Goal: Task Accomplishment & Management: Use online tool/utility

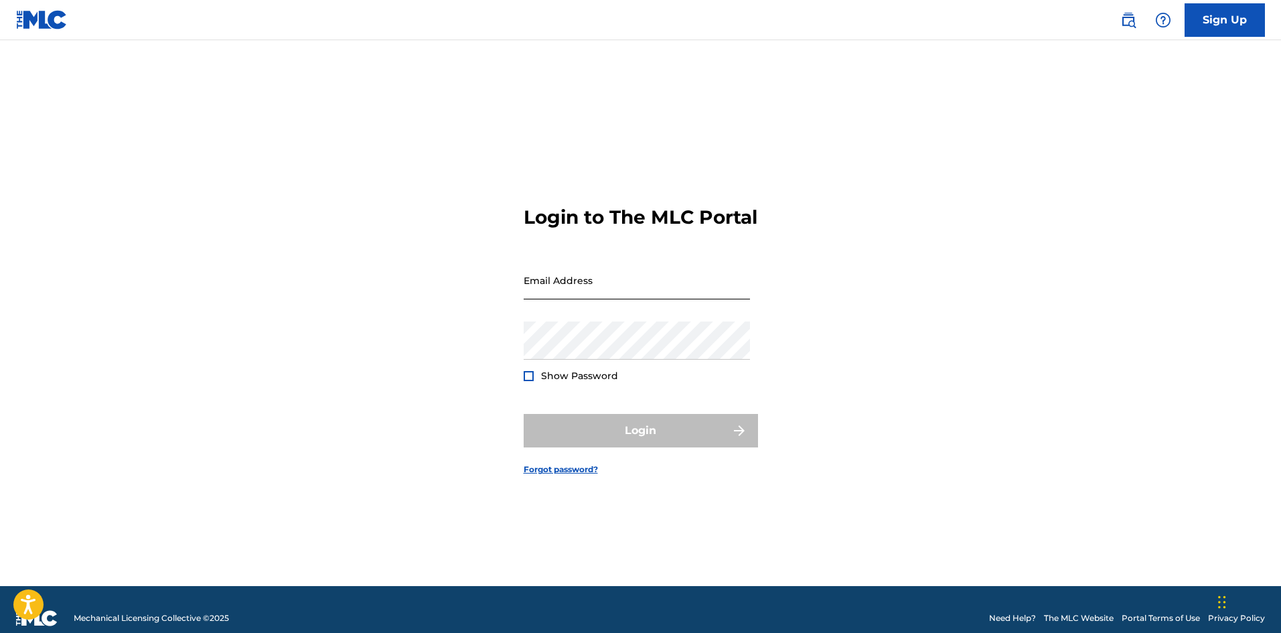
click at [659, 299] on input "Email Address" at bounding box center [636, 280] width 226 height 38
click at [568, 299] on input "Email Address" at bounding box center [636, 280] width 226 height 38
type input "s"
click at [625, 299] on input "shellygates529" at bounding box center [636, 280] width 226 height 38
type input "[EMAIL_ADDRESS][DOMAIN_NAME]"
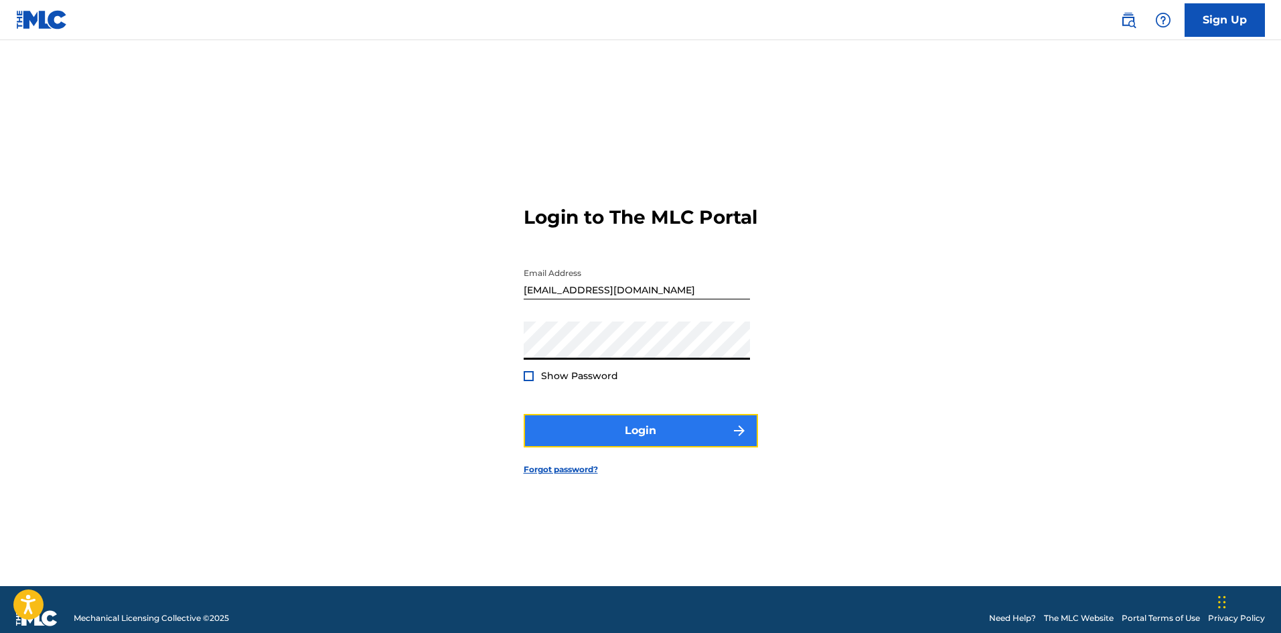
click at [629, 440] on button "Login" at bounding box center [640, 430] width 234 height 33
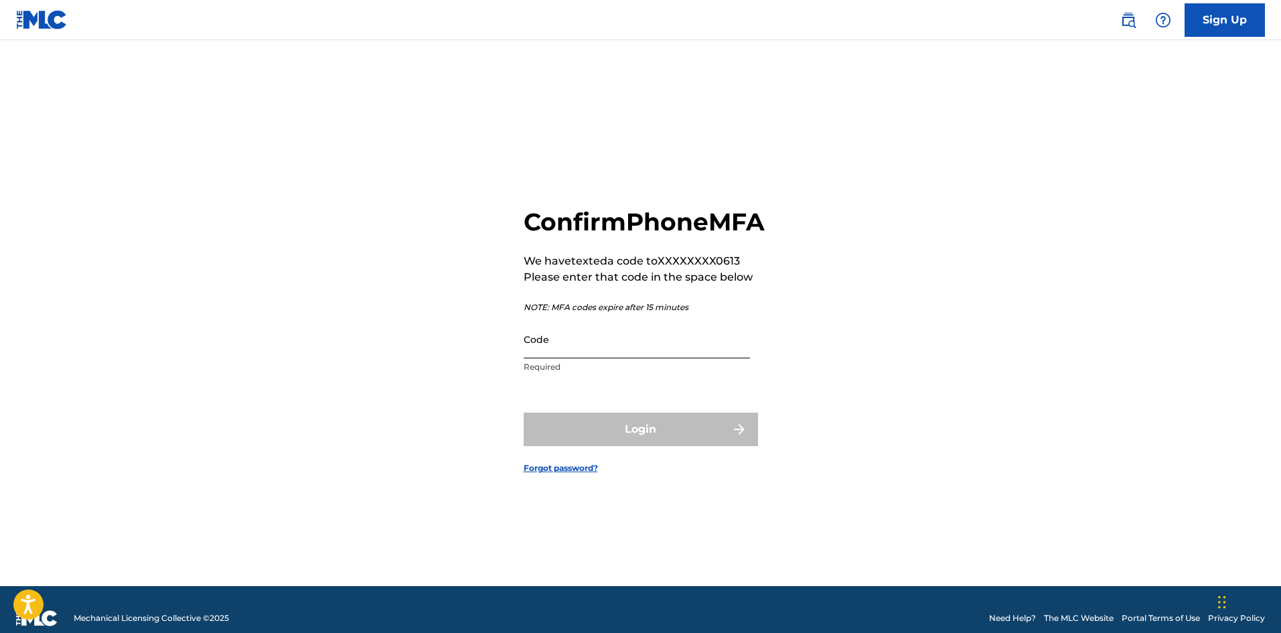
click at [598, 358] on input "Code" at bounding box center [636, 339] width 226 height 38
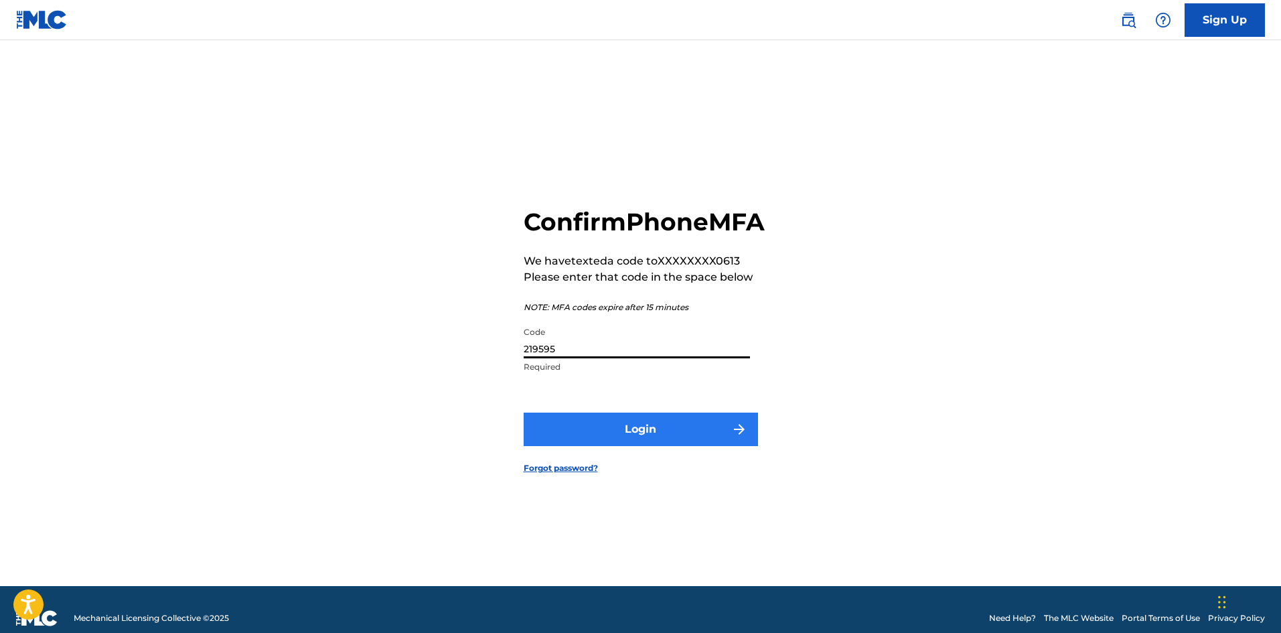
type input "219595"
click at [635, 446] on button "Login" at bounding box center [640, 428] width 234 height 33
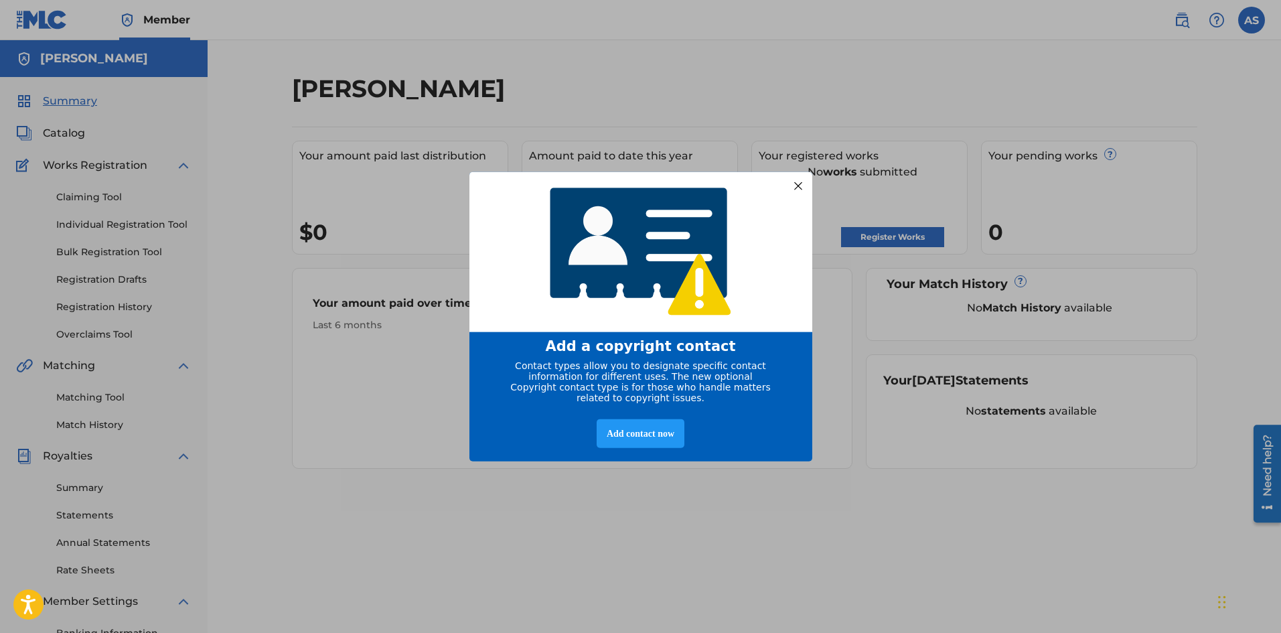
click at [347, 408] on div "Add a copyright contact Contact types allow you to designate specific contact i…" at bounding box center [640, 316] width 1281 height 633
click at [125, 222] on div "Add a copyright contact Contact types allow you to designate specific contact i…" at bounding box center [640, 316] width 1281 height 633
click at [120, 235] on div "Add a copyright contact Contact types allow you to designate specific contact i…" at bounding box center [640, 316] width 1281 height 633
click at [129, 227] on div "Add a copyright contact Contact types allow you to designate specific contact i…" at bounding box center [640, 316] width 1281 height 633
click at [635, 441] on div "Add contact now" at bounding box center [640, 433] width 88 height 29
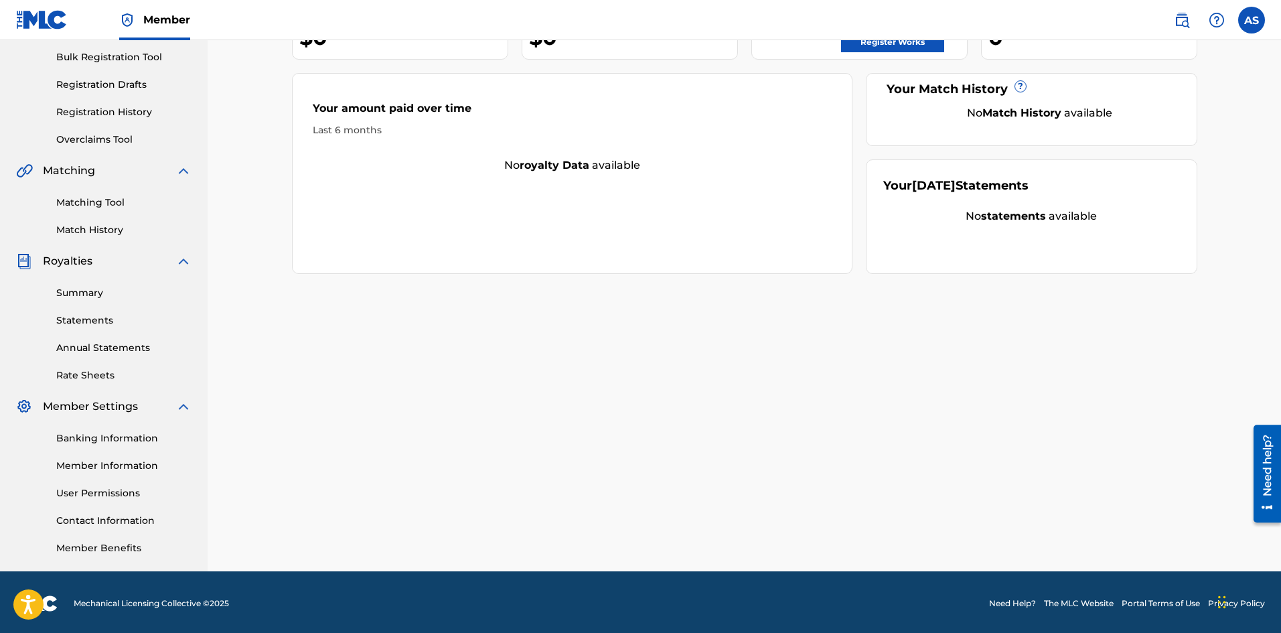
scroll to position [197, 0]
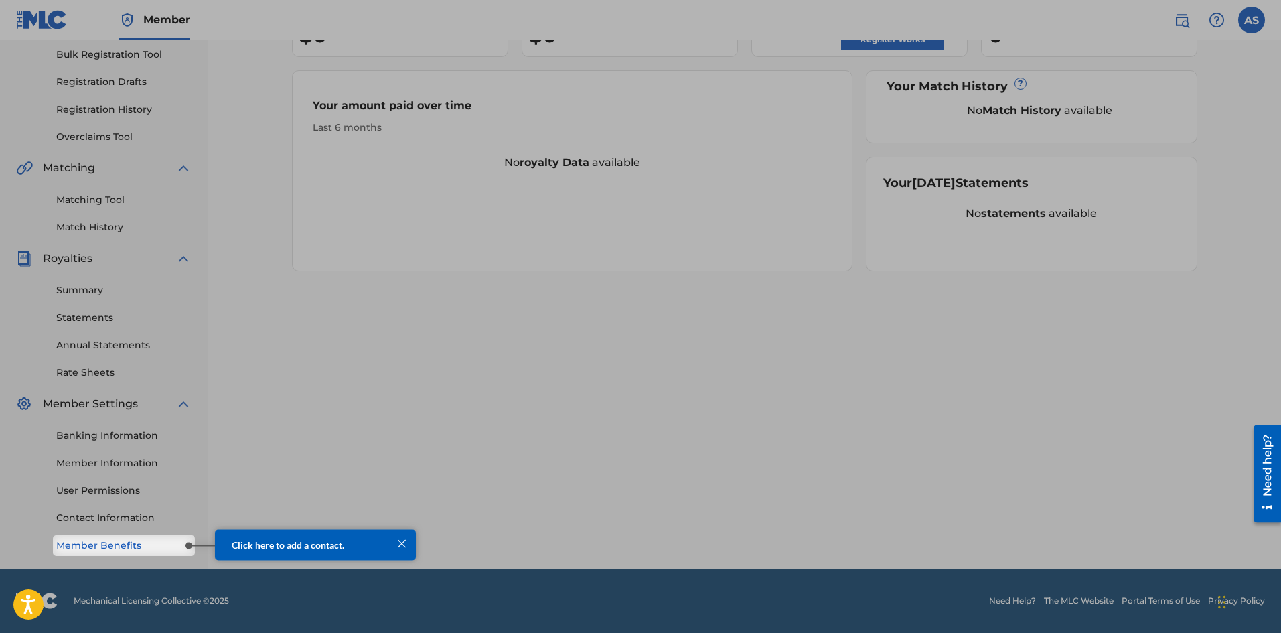
click at [125, 547] on link "Member Benefits" at bounding box center [123, 545] width 135 height 14
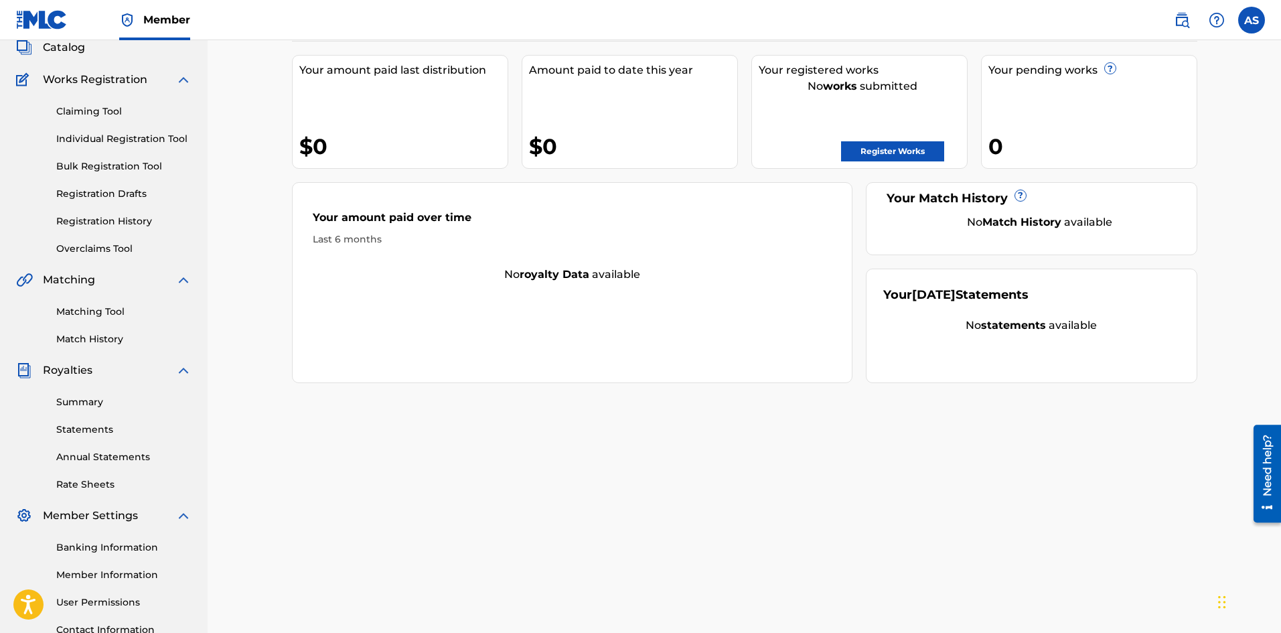
scroll to position [0, 0]
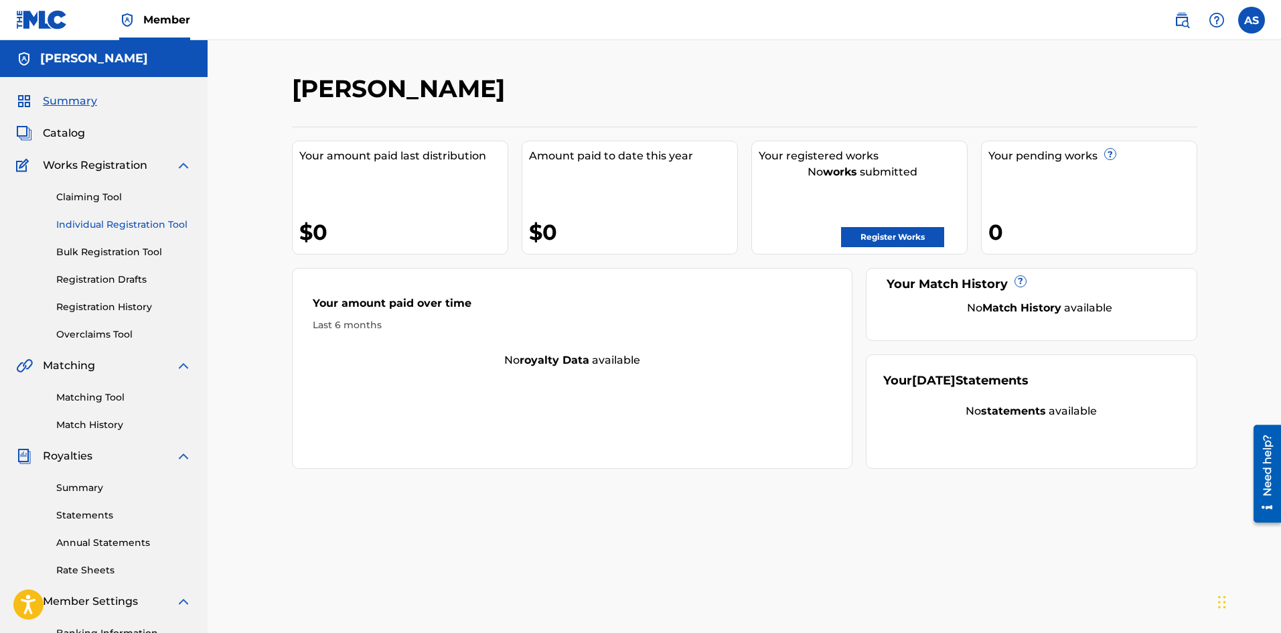
click at [102, 226] on link "Individual Registration Tool" at bounding box center [123, 225] width 135 height 14
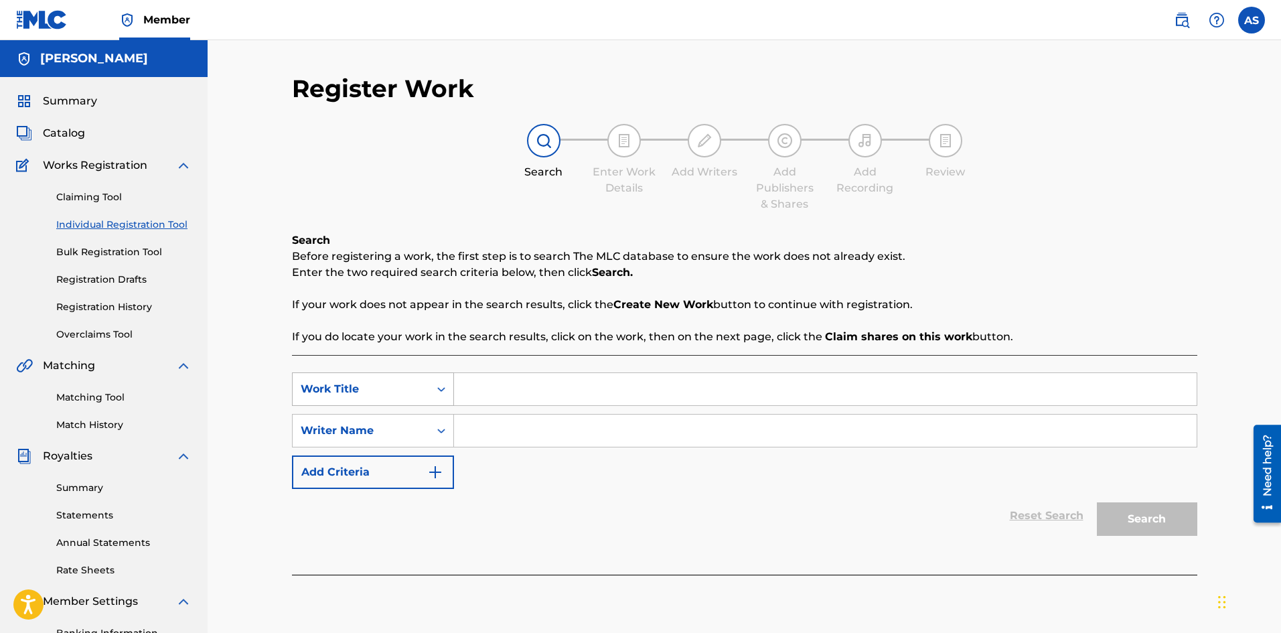
click at [394, 387] on div "Work Title" at bounding box center [361, 389] width 120 height 16
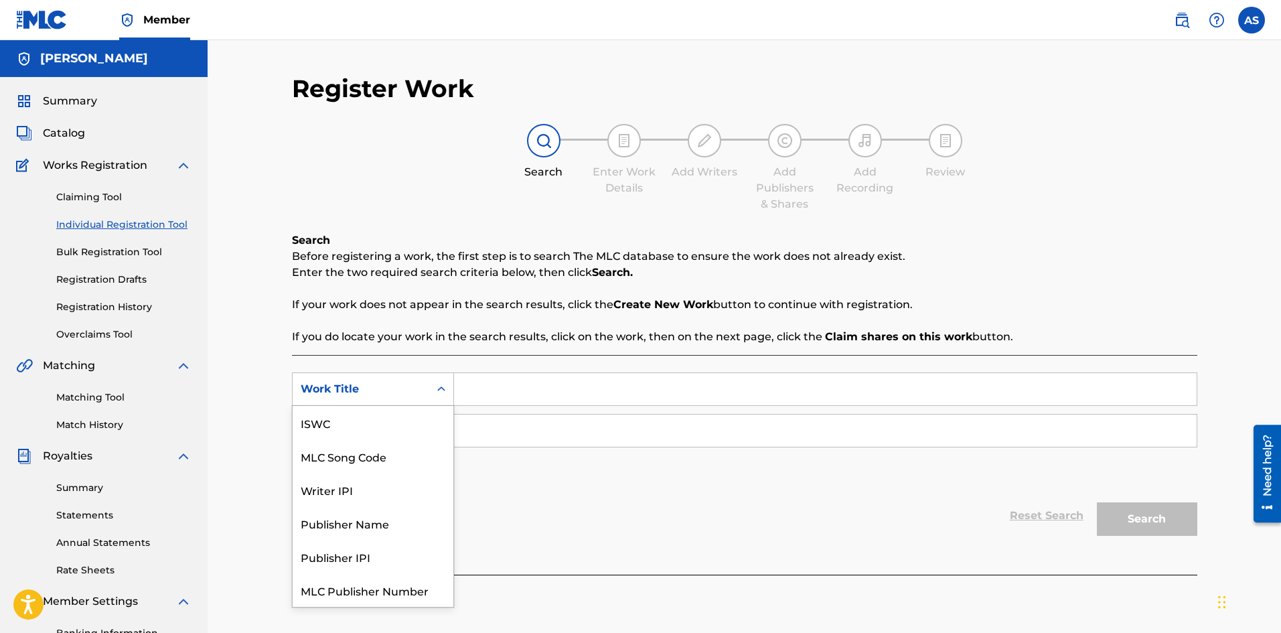
scroll to position [33, 0]
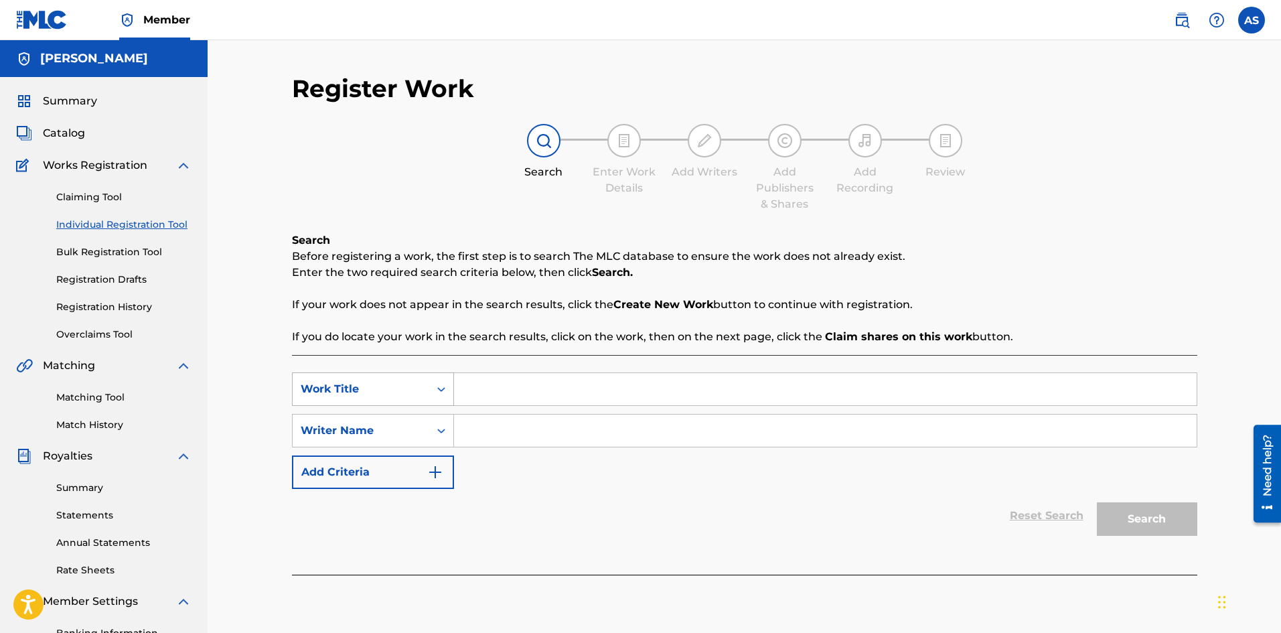
click at [403, 396] on div "Work Title" at bounding box center [361, 389] width 120 height 16
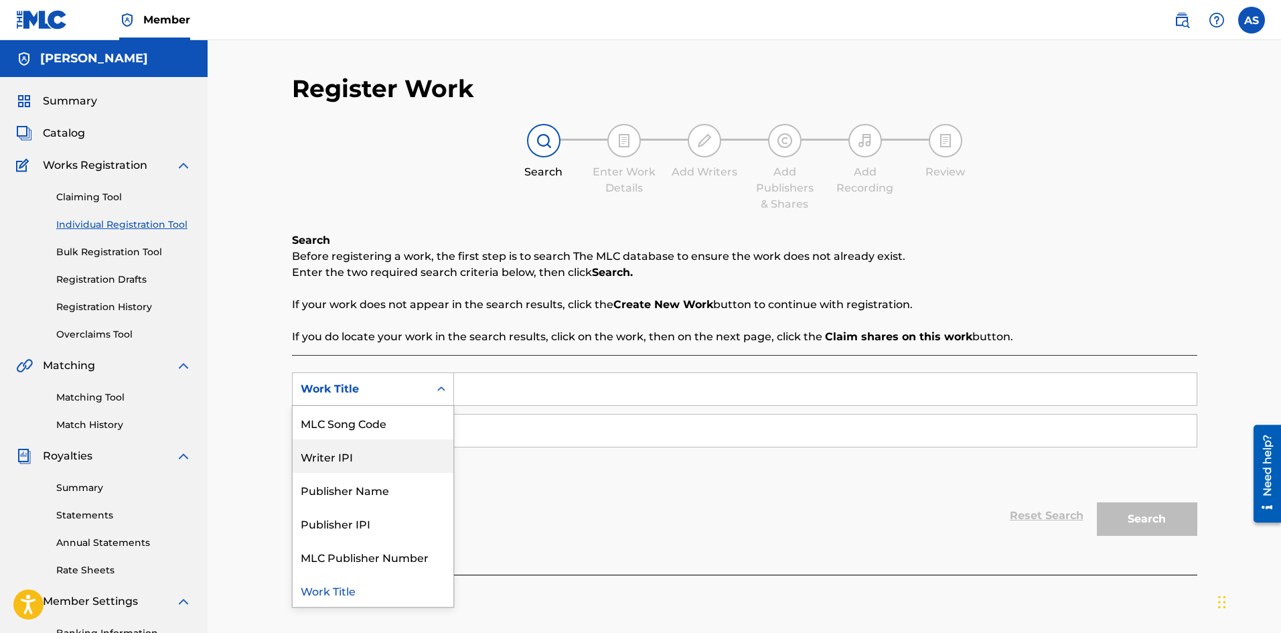
drag, startPoint x: 339, startPoint y: 461, endPoint x: 368, endPoint y: 460, distance: 28.8
click at [340, 461] on div "Writer IPI" at bounding box center [373, 455] width 161 height 33
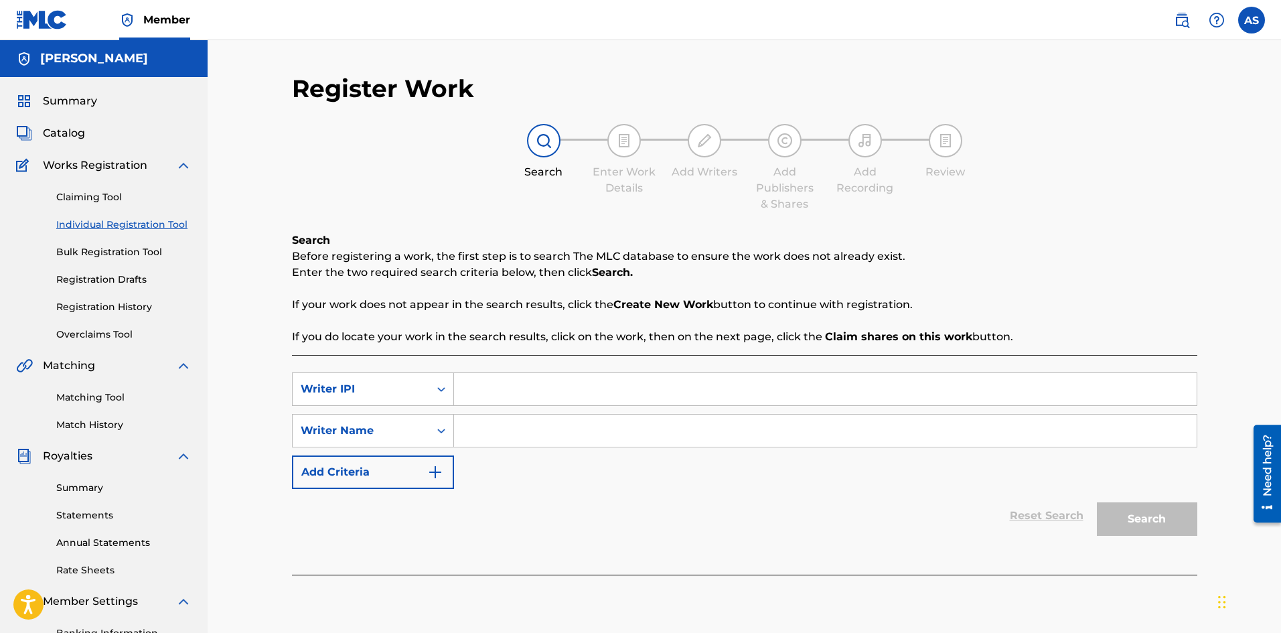
click at [515, 382] on input "Search Form" at bounding box center [825, 389] width 742 height 32
type input "655958689"
click at [538, 432] on input "Search Form" at bounding box center [825, 430] width 742 height 32
type input "[PERSON_NAME]"
click at [1164, 529] on button "Search" at bounding box center [1146, 518] width 100 height 33
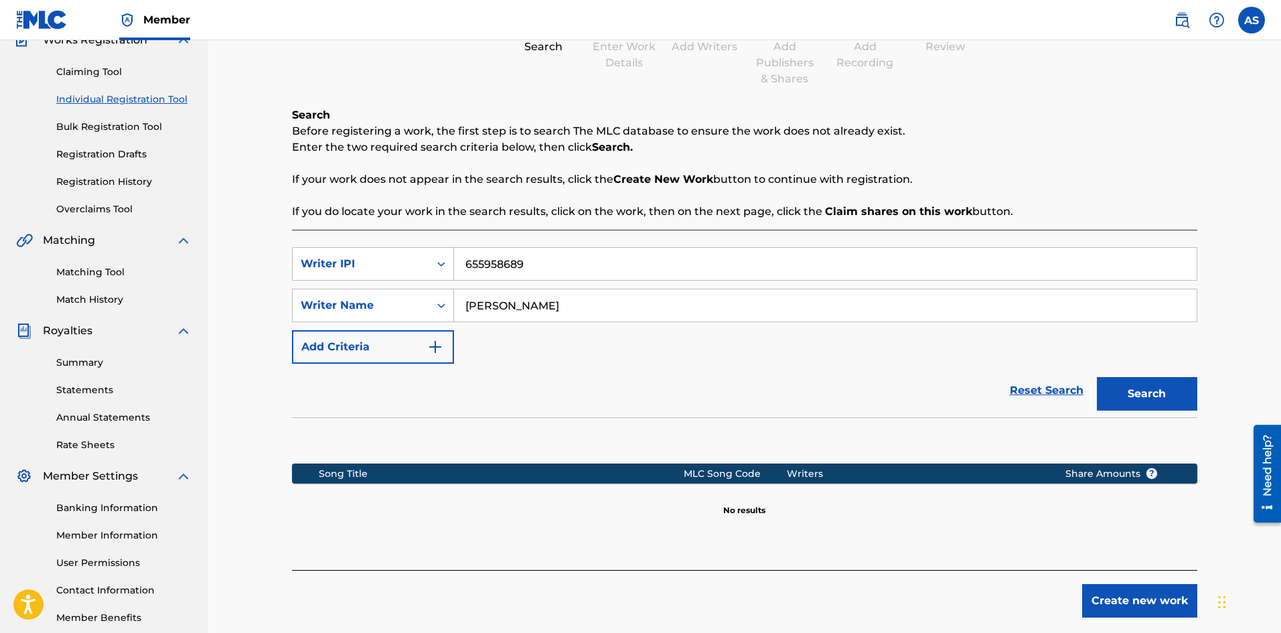
scroll to position [197, 0]
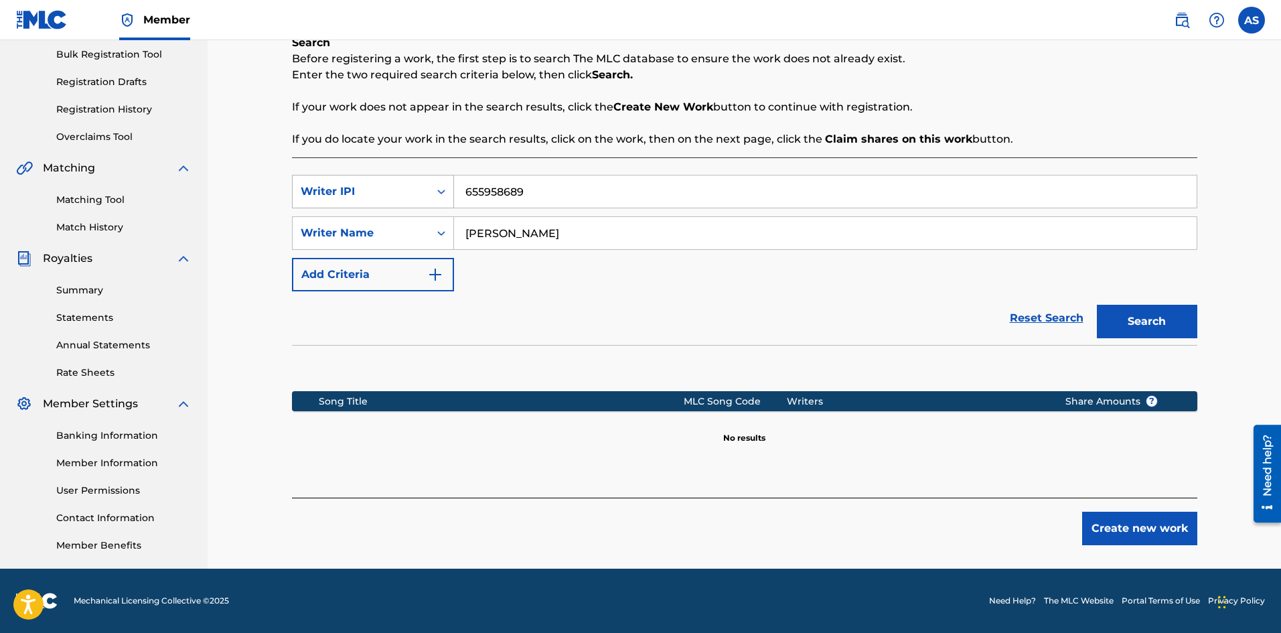
click at [402, 192] on div "Writer IPI" at bounding box center [361, 191] width 120 height 16
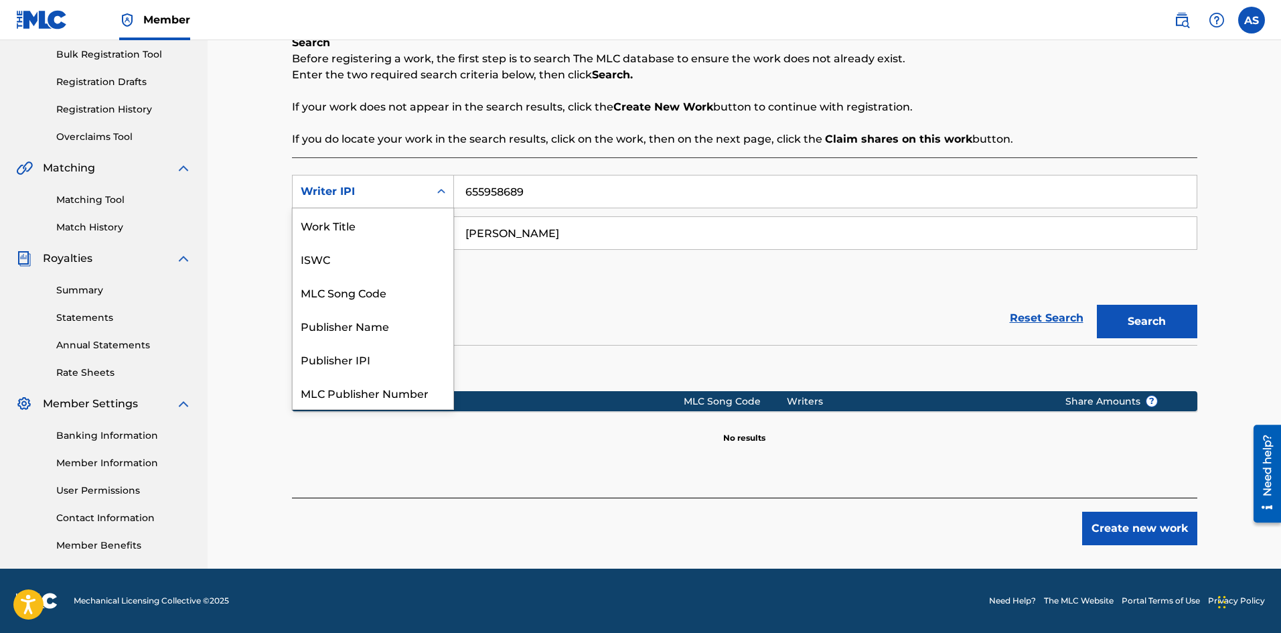
scroll to position [33, 0]
click at [341, 231] on div "ISWC" at bounding box center [373, 224] width 161 height 33
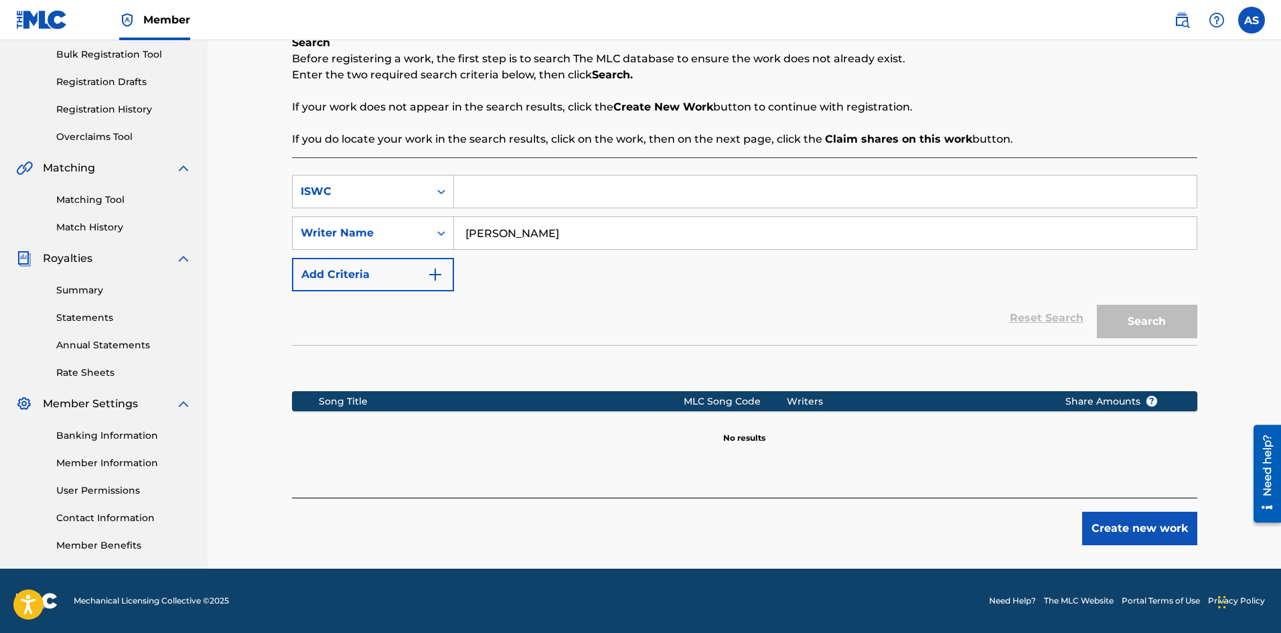
click at [508, 195] on input "Search Form" at bounding box center [825, 191] width 742 height 32
type input "T3333182977"
click at [1146, 320] on button "Search" at bounding box center [1146, 321] width 100 height 33
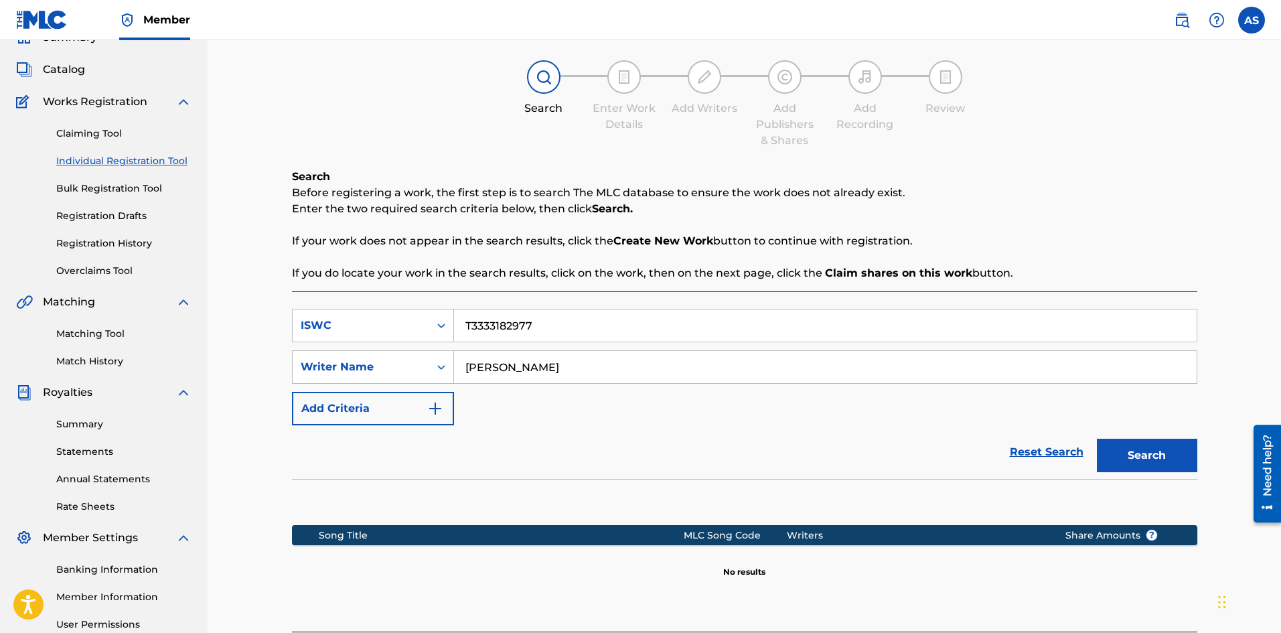
scroll to position [0, 0]
